Goal: Information Seeking & Learning: Learn about a topic

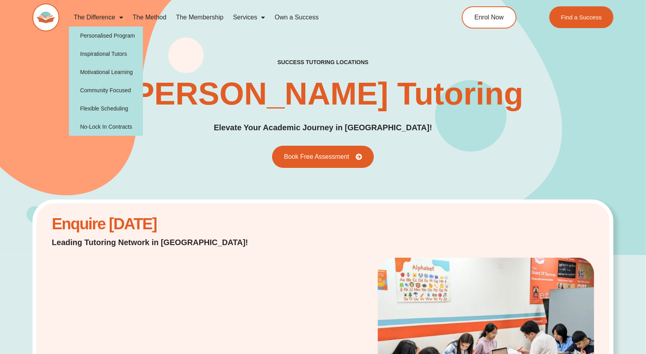
click at [94, 17] on link "The Difference" at bounding box center [98, 17] width 59 height 18
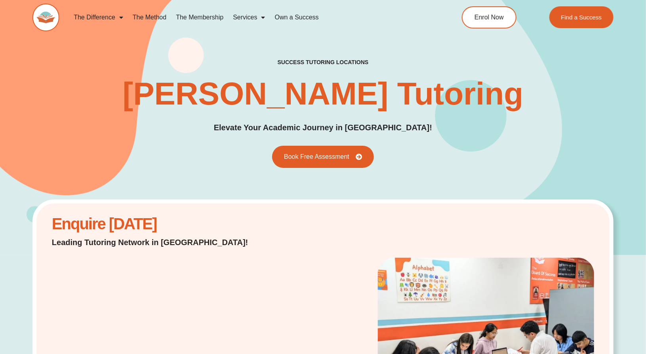
click at [94, 17] on link "The Difference" at bounding box center [98, 17] width 59 height 18
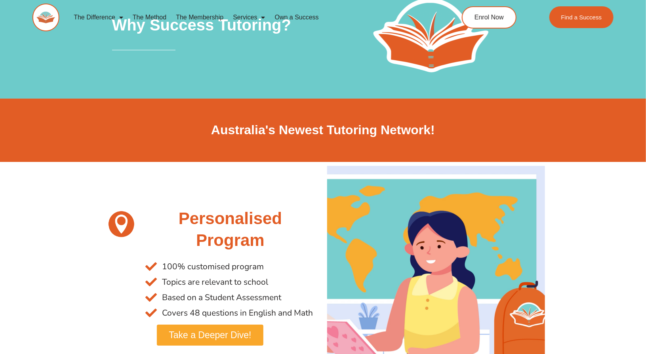
click at [147, 15] on link "The Method" at bounding box center [149, 17] width 43 height 18
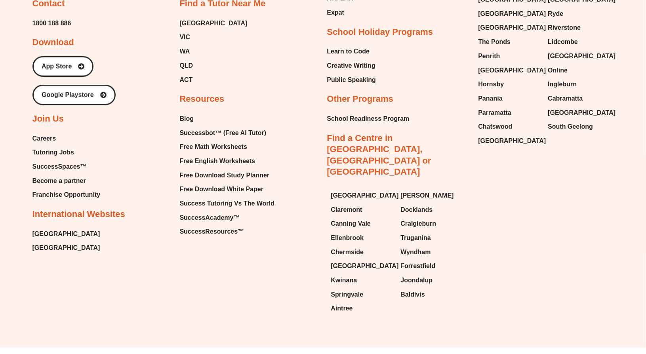
scroll to position [1963, 0]
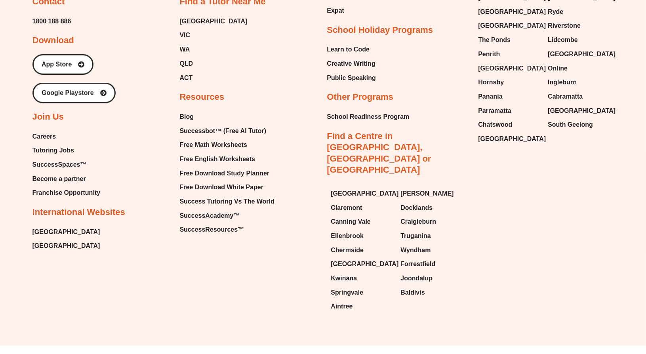
click at [57, 229] on span "[GEOGRAPHIC_DATA]" at bounding box center [66, 232] width 68 height 12
